Goal: Find contact information: Find contact information

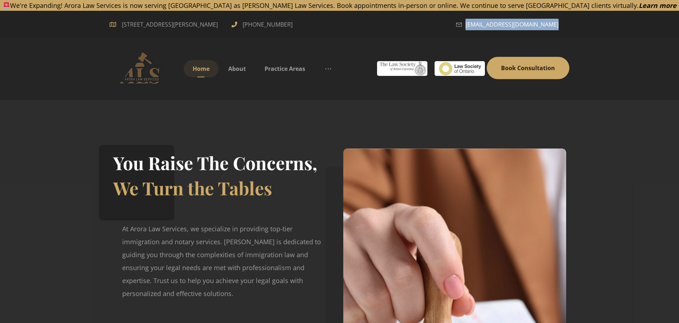
drag, startPoint x: 567, startPoint y: 24, endPoint x: 556, endPoint y: 26, distance: 11.0
click at [556, 26] on div "[EMAIL_ADDRESS][DOMAIN_NAME]" at bounding box center [480, 24] width 179 height 12
copy div "[EMAIL_ADDRESS][DOMAIN_NAME]"
click at [235, 69] on span "About" at bounding box center [237, 69] width 18 height 8
